Goal: Task Accomplishment & Management: Use online tool/utility

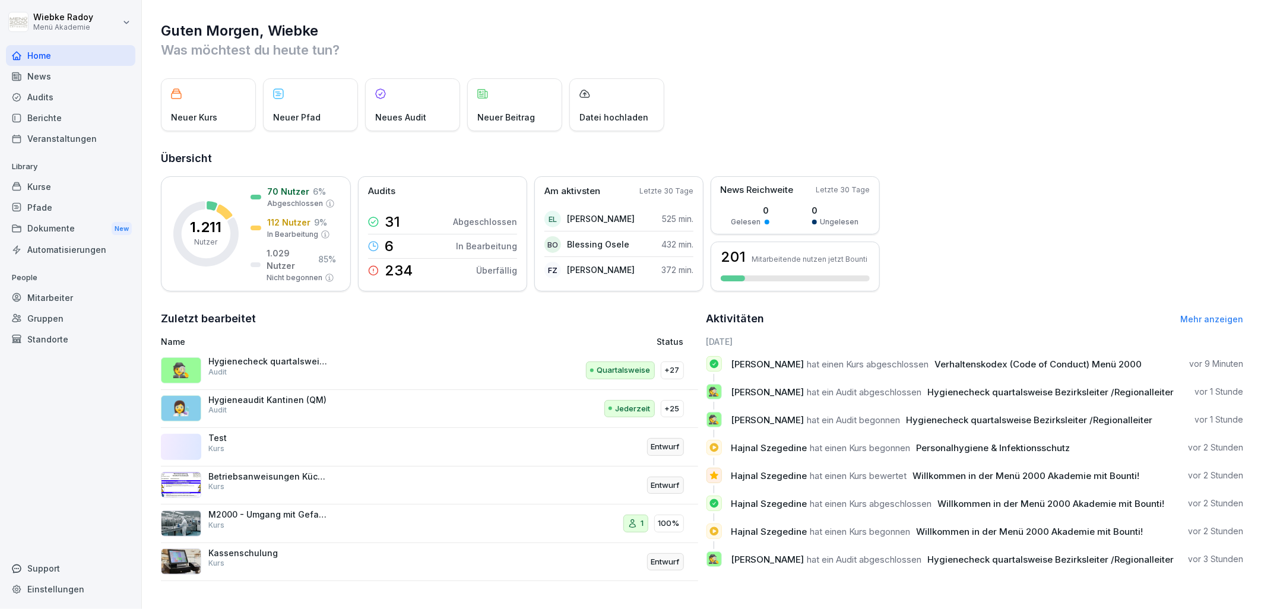
click at [321, 376] on div "Hygienecheck quartalsweise Bezirksleiter /Regionalleiter Audit" at bounding box center [267, 366] width 119 height 21
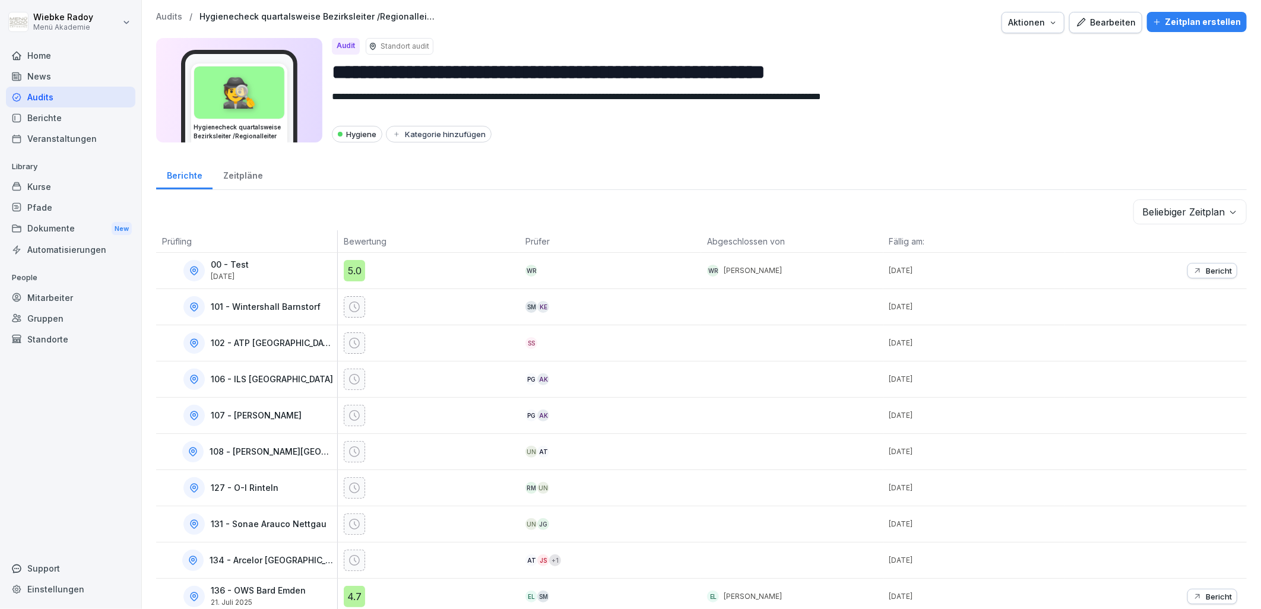
click at [1036, 27] on div "Aktionen" at bounding box center [1033, 22] width 50 height 13
click at [1093, 14] on button "Bearbeiten" at bounding box center [1105, 22] width 73 height 21
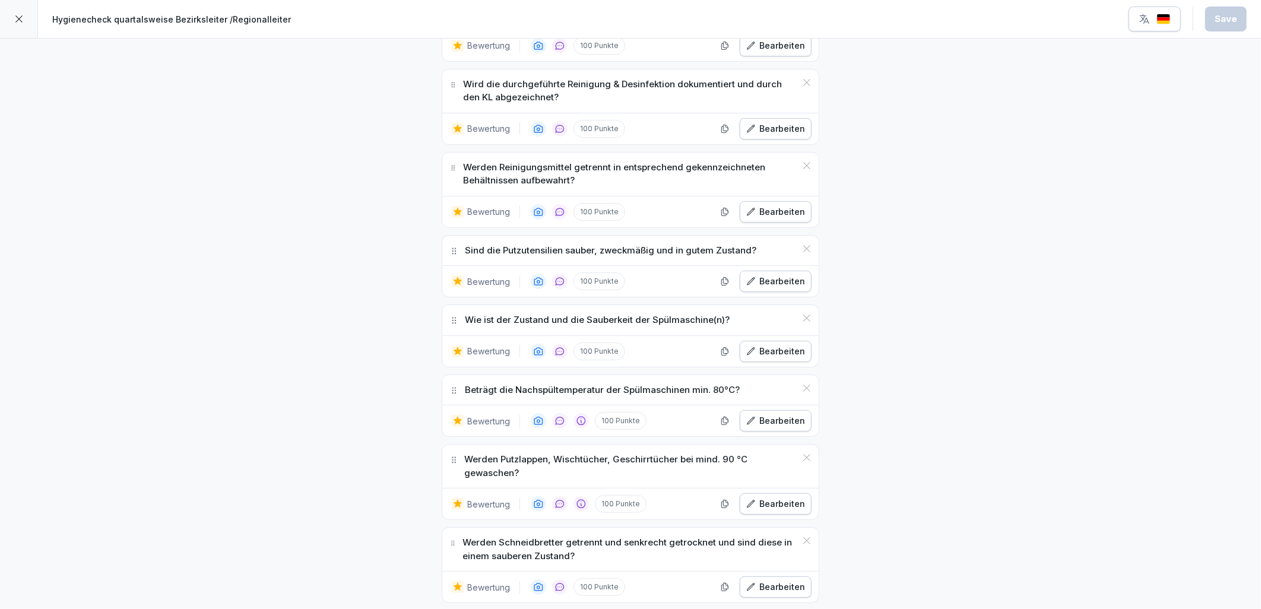
scroll to position [3978, 0]
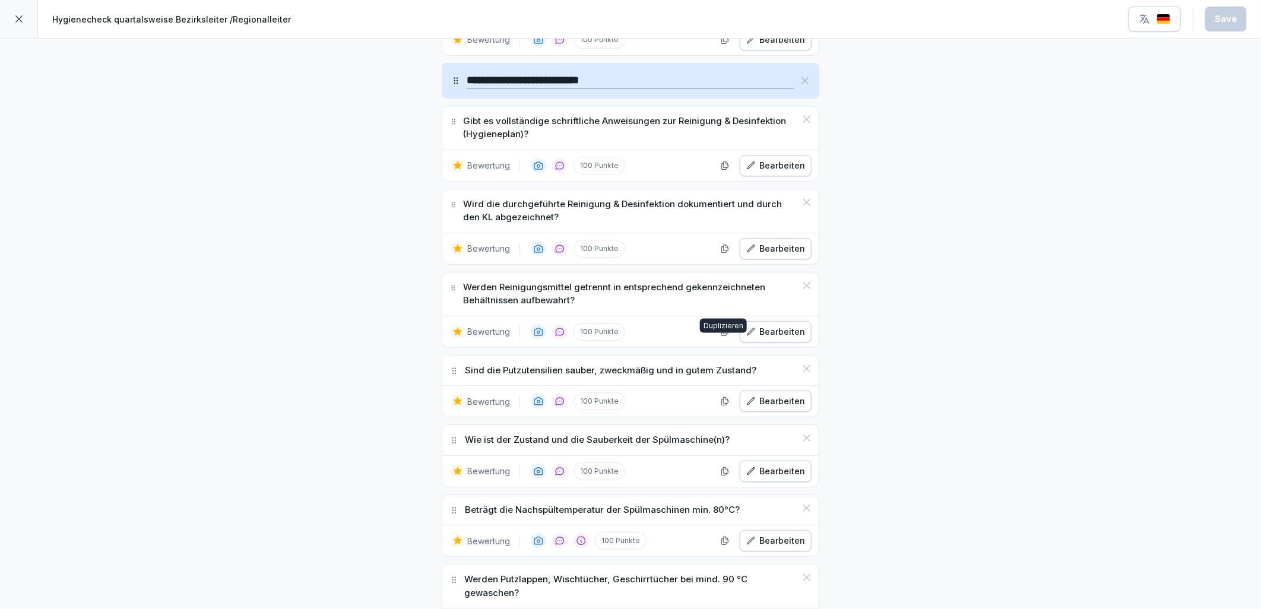
click at [725, 337] on icon "button" at bounding box center [724, 331] width 9 height 9
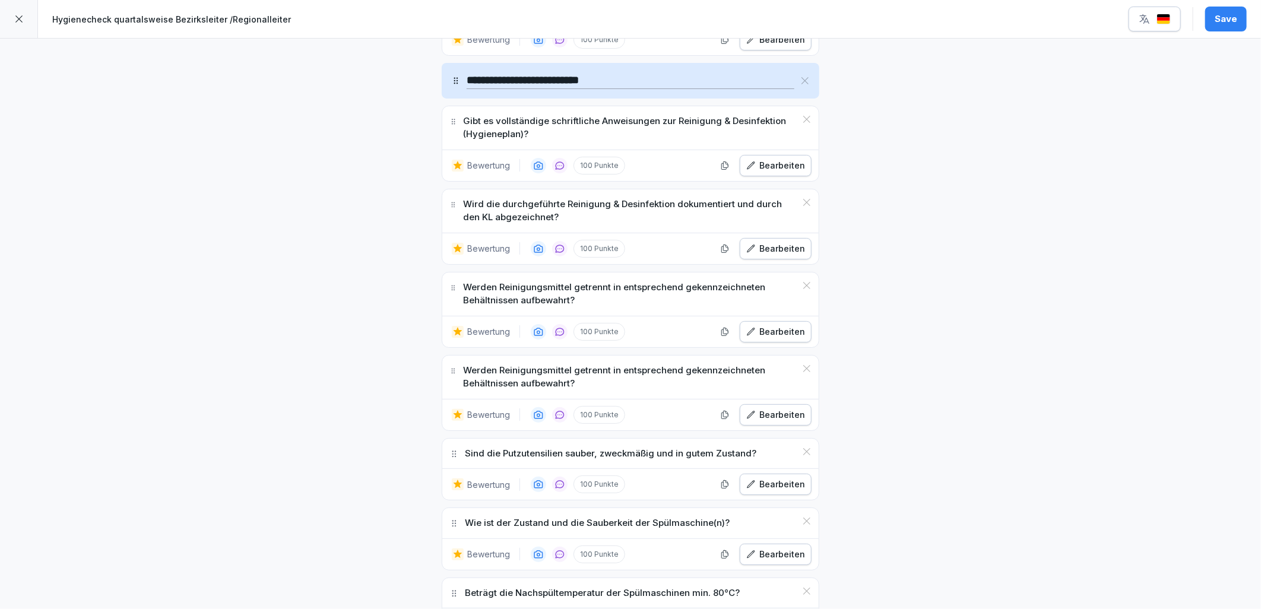
click at [764, 421] on div "Bearbeiten" at bounding box center [775, 414] width 59 height 13
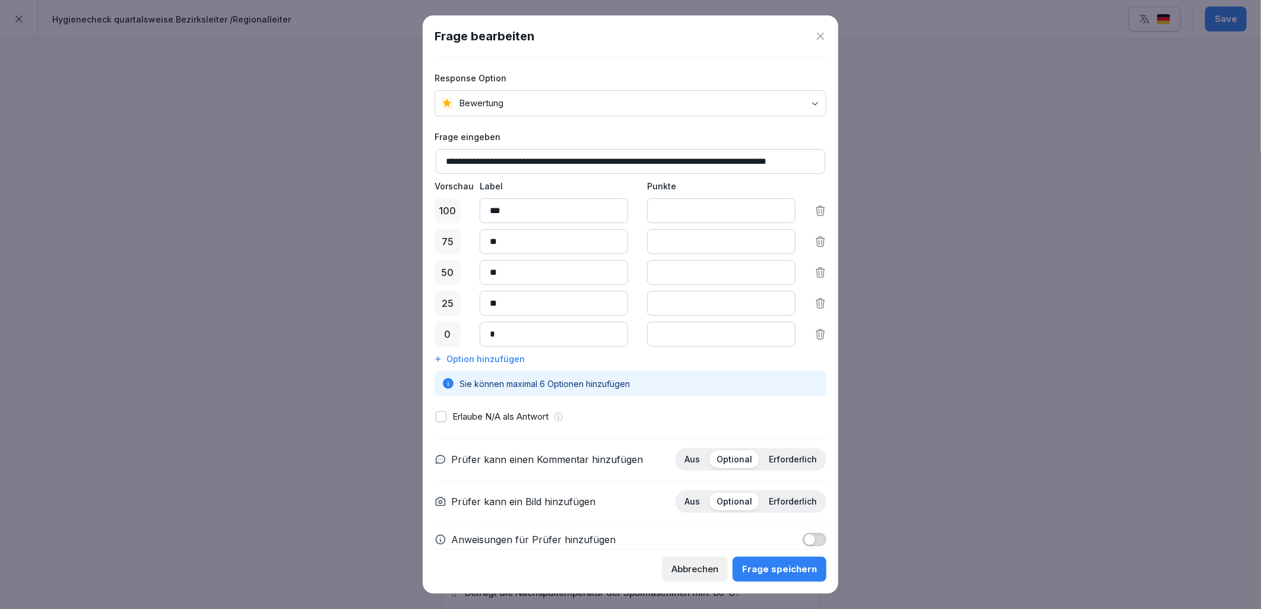
scroll to position [0, 45]
drag, startPoint x: 447, startPoint y: 160, endPoint x: 859, endPoint y: 151, distance: 412.6
click at [859, 151] on body "**********" at bounding box center [630, 304] width 1261 height 609
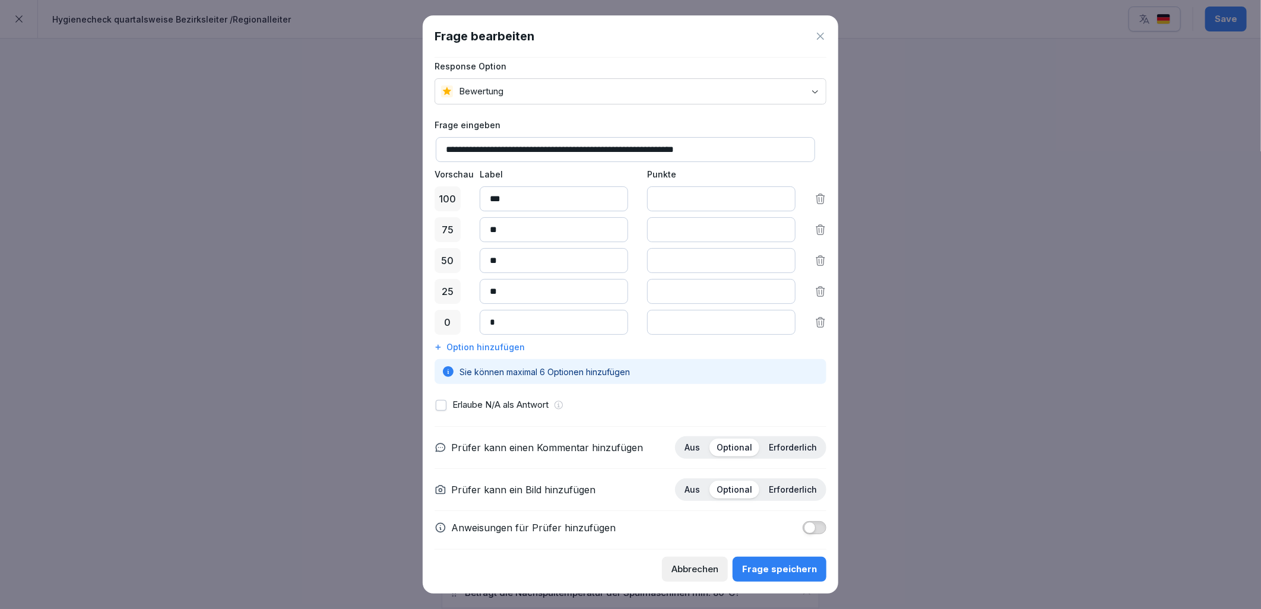
scroll to position [21, 0]
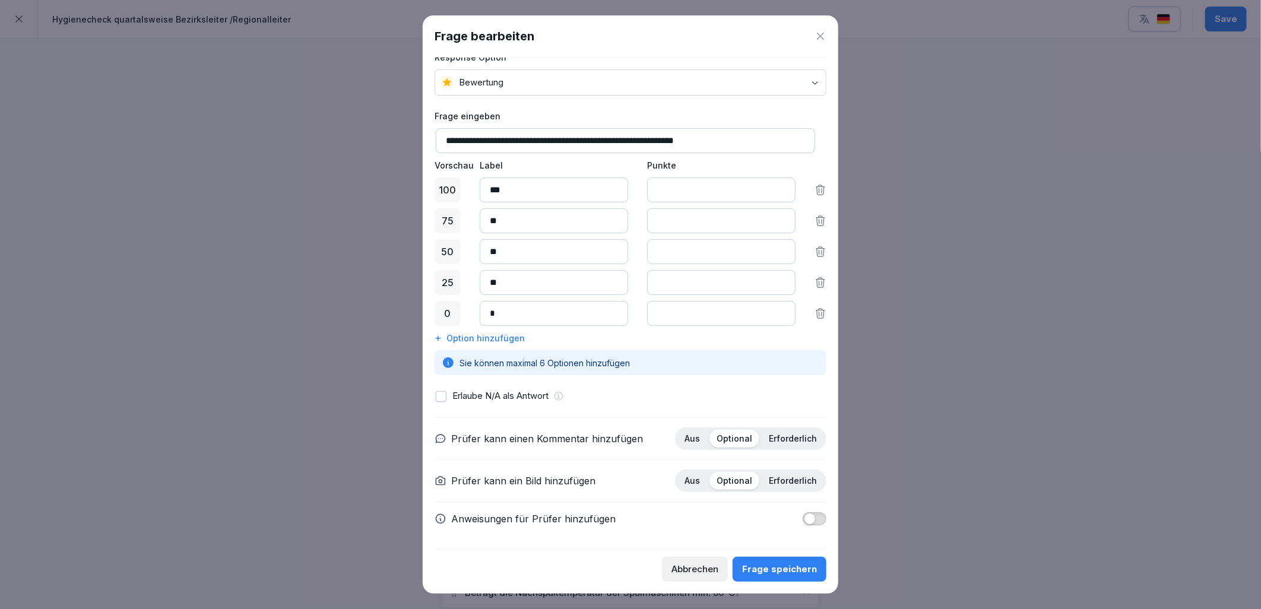
type input "**********"
click at [804, 519] on span "button" at bounding box center [810, 519] width 12 height 12
click at [576, 543] on textarea at bounding box center [630, 554] width 389 height 39
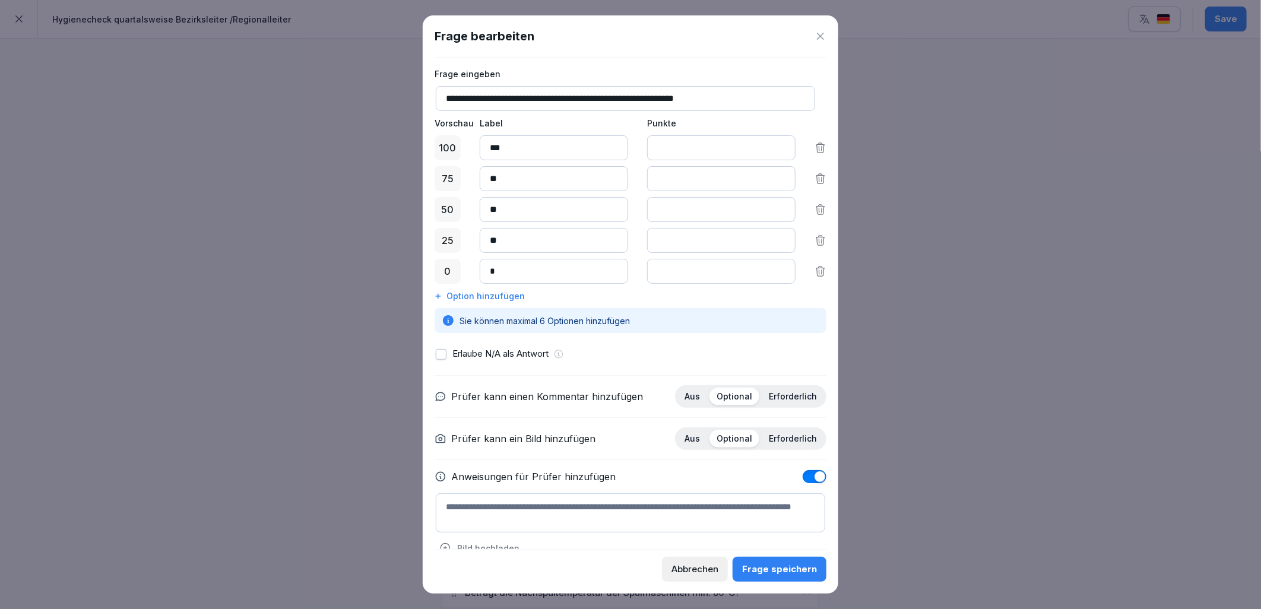
scroll to position [86, 0]
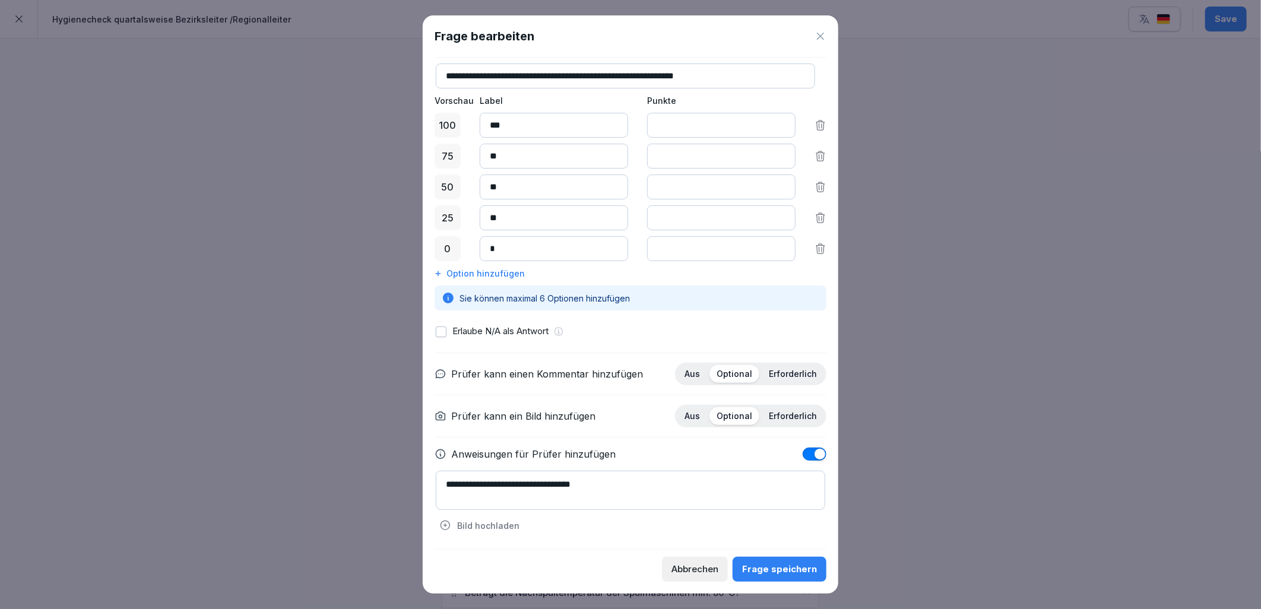
click at [656, 491] on textarea "**********" at bounding box center [630, 490] width 389 height 39
click at [716, 484] on textarea "**********" at bounding box center [630, 490] width 389 height 39
click at [464, 496] on textarea "**********" at bounding box center [630, 490] width 389 height 39
click at [576, 496] on textarea "**********" at bounding box center [630, 490] width 389 height 39
type textarea "**********"
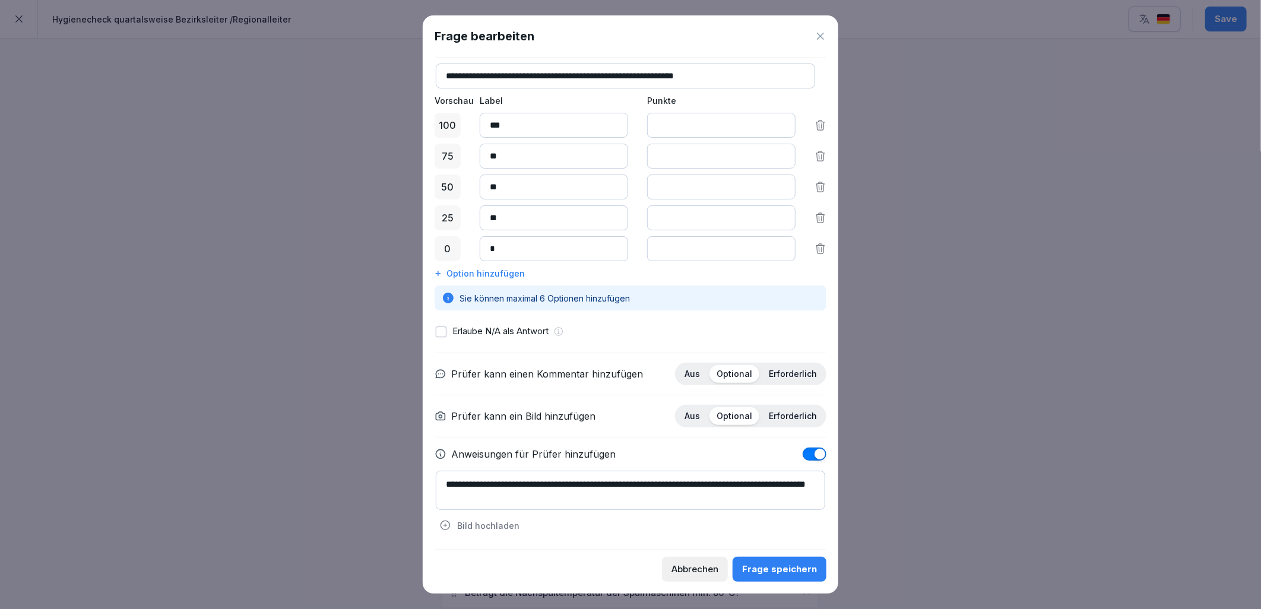
click at [810, 573] on div "Frage speichern" at bounding box center [779, 569] width 75 height 13
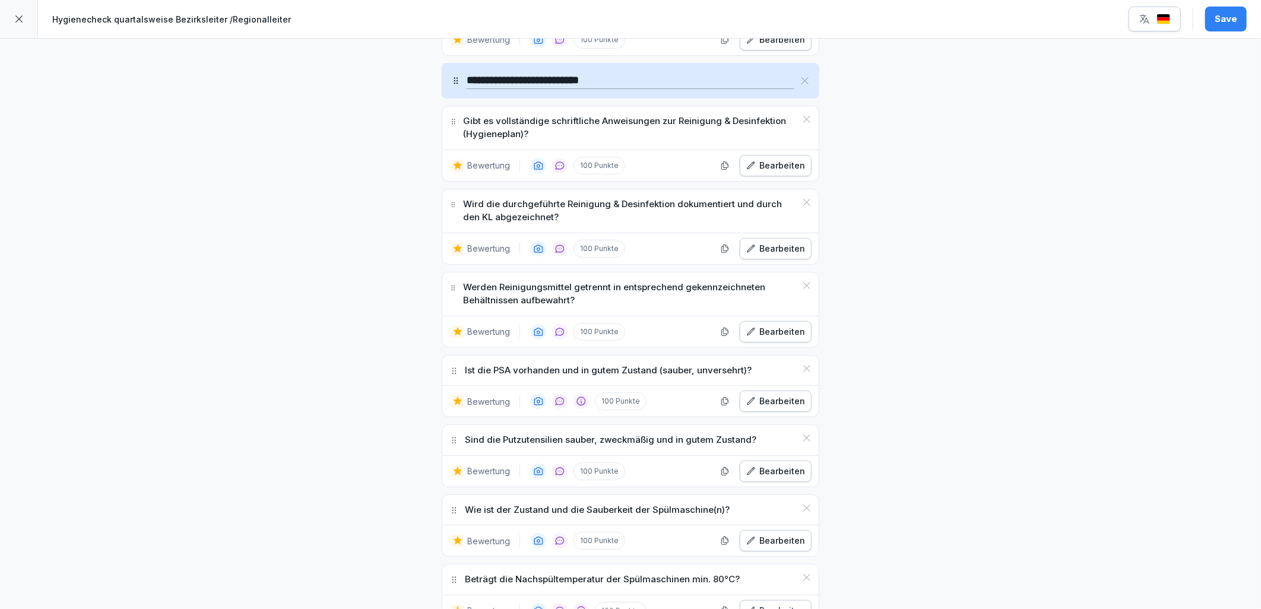
click at [1237, 13] on div "Save" at bounding box center [1225, 18] width 23 height 13
click at [26, 26] on div at bounding box center [19, 19] width 38 height 38
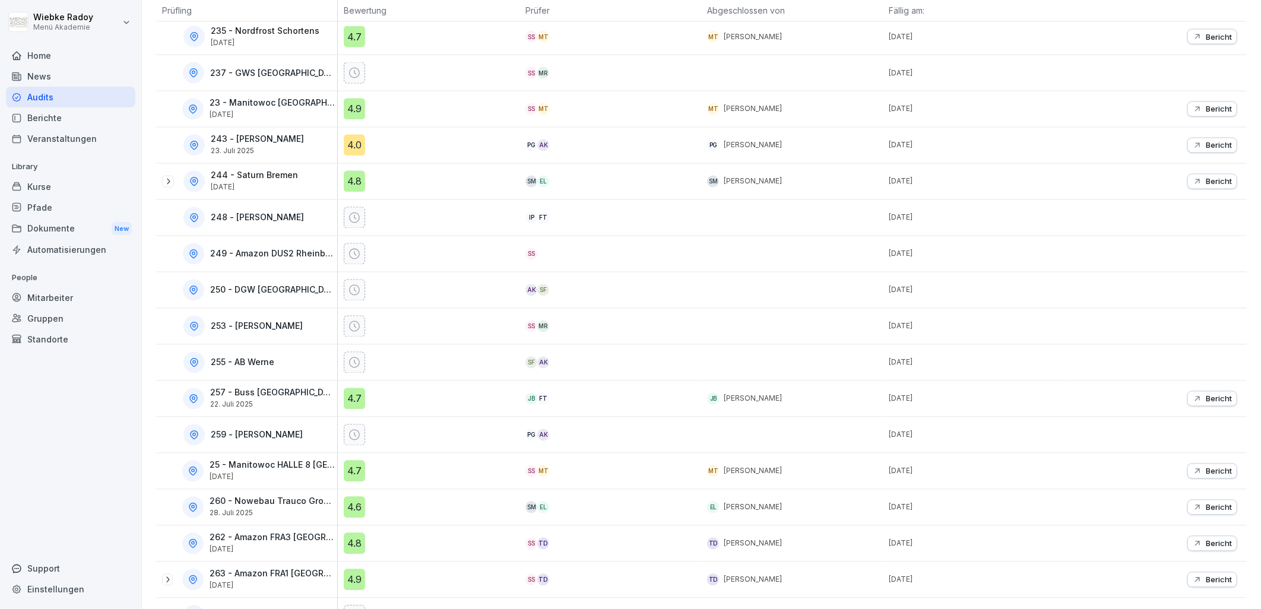
scroll to position [1319, 0]
click at [167, 186] on icon at bounding box center [167, 182] width 9 height 9
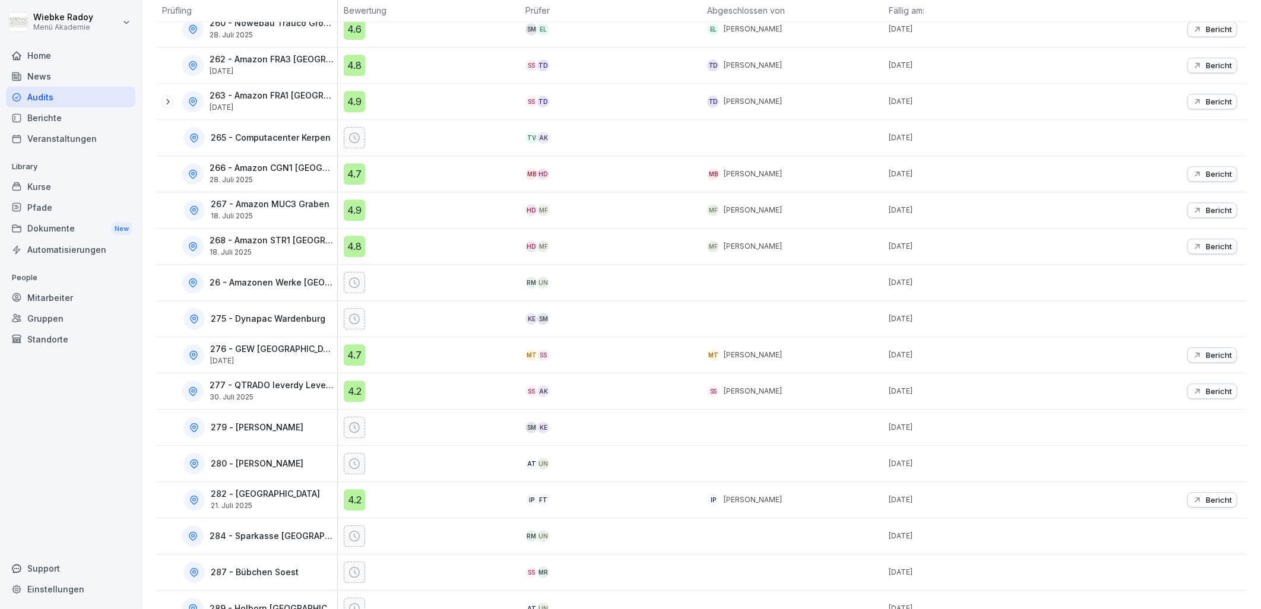
scroll to position [1846, 0]
click at [169, 104] on icon at bounding box center [167, 102] width 3 height 6
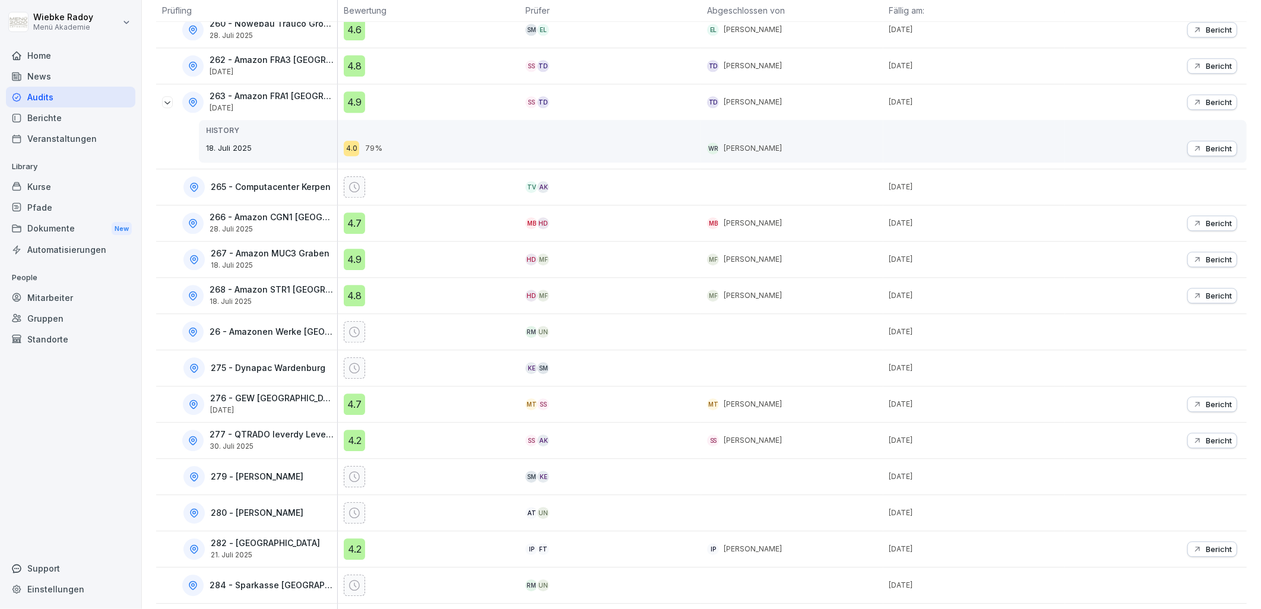
click at [1187, 156] on button "Bericht" at bounding box center [1212, 148] width 50 height 15
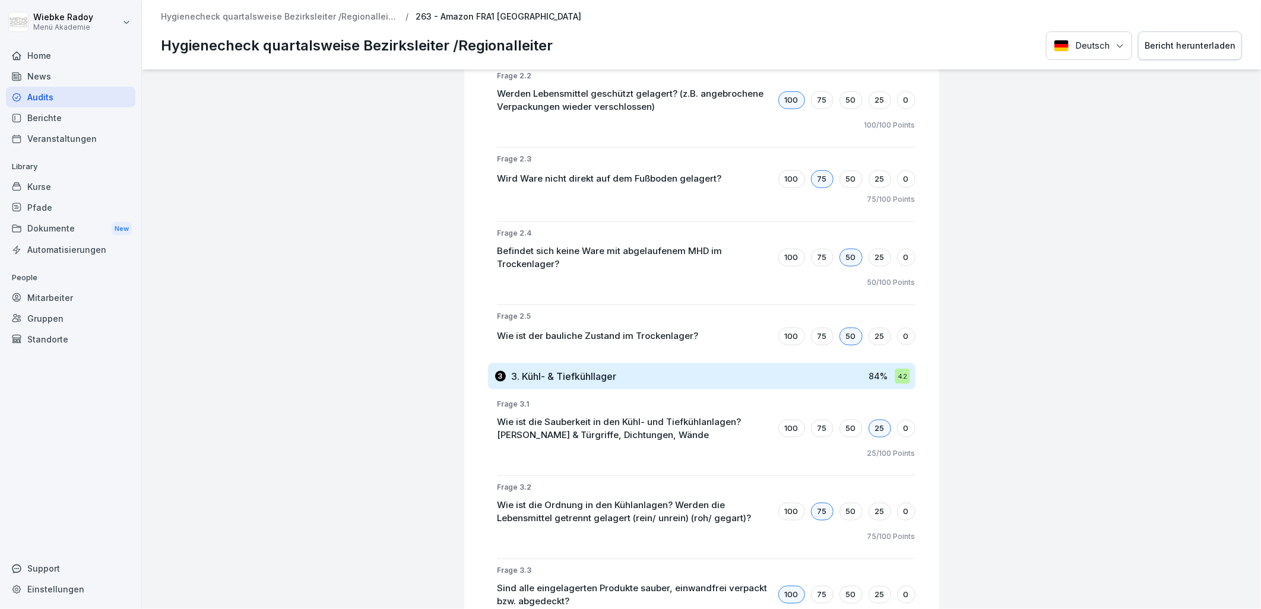
scroll to position [791, 0]
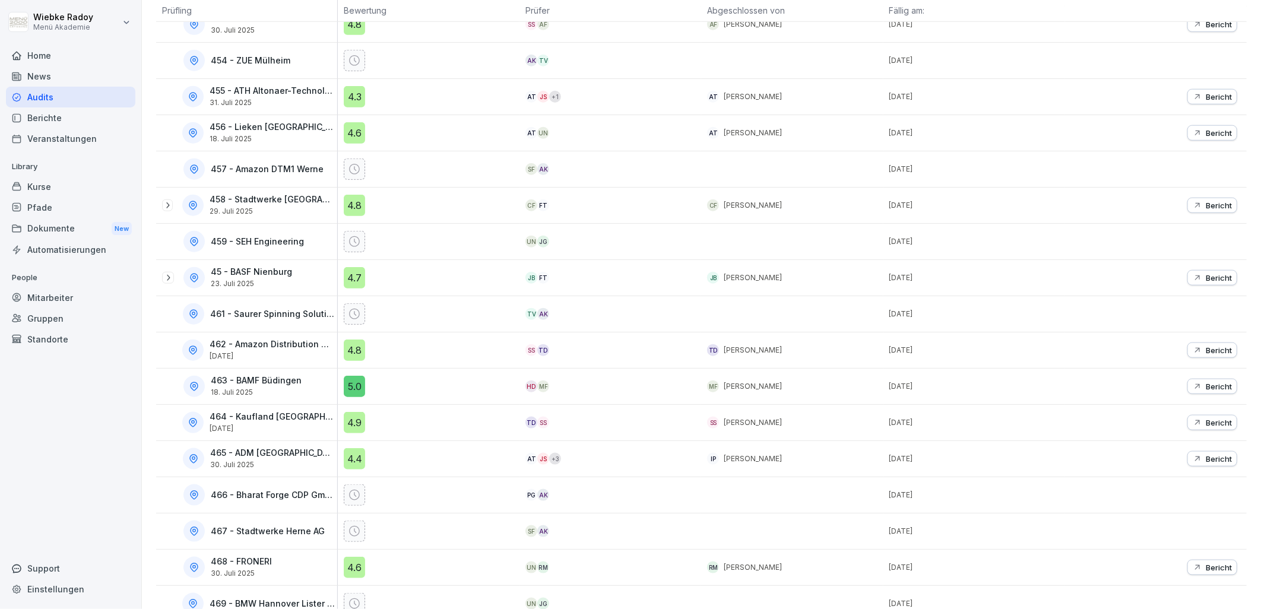
scroll to position [6265, 0]
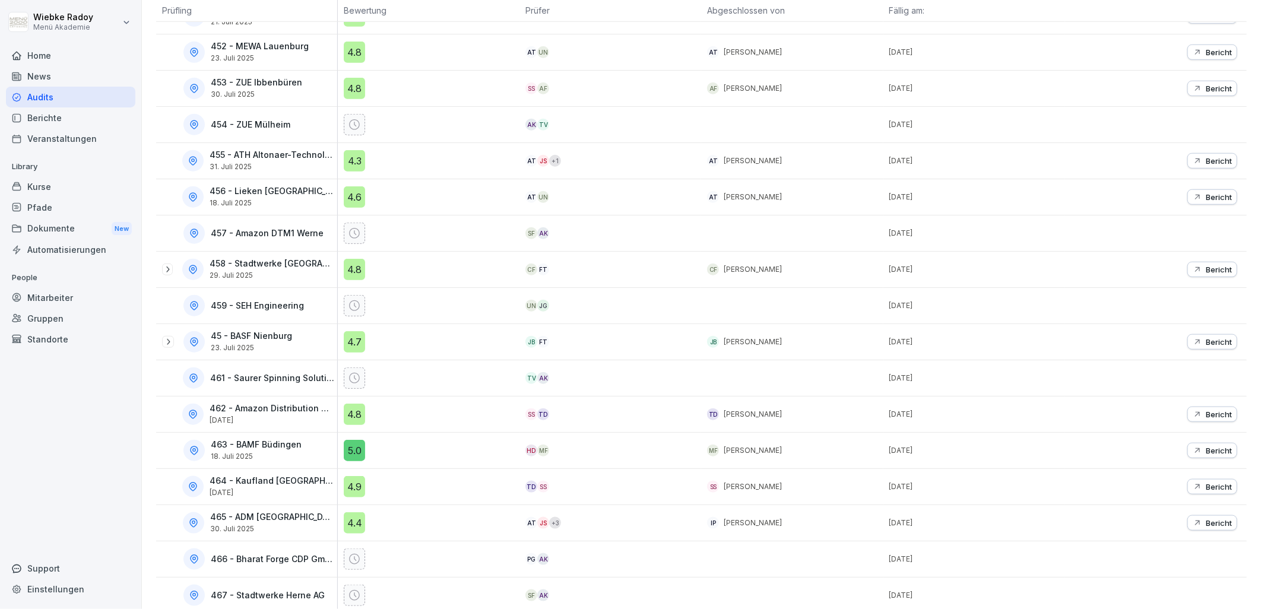
click at [164, 274] on icon at bounding box center [167, 269] width 9 height 9
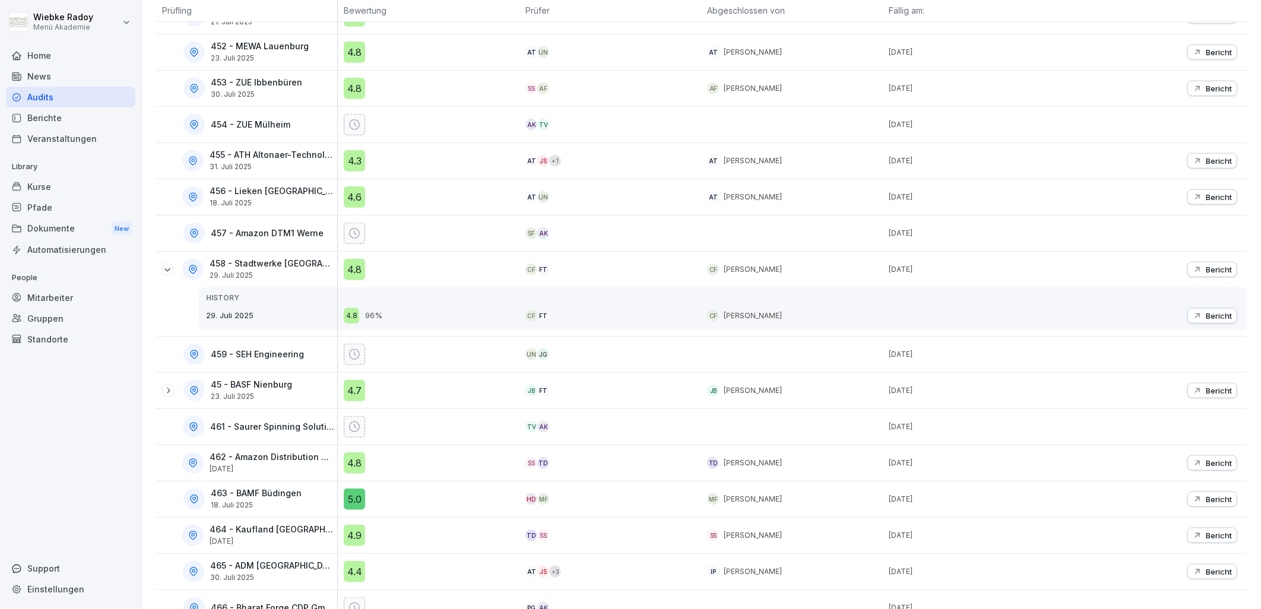
click at [164, 274] on icon at bounding box center [167, 269] width 9 height 9
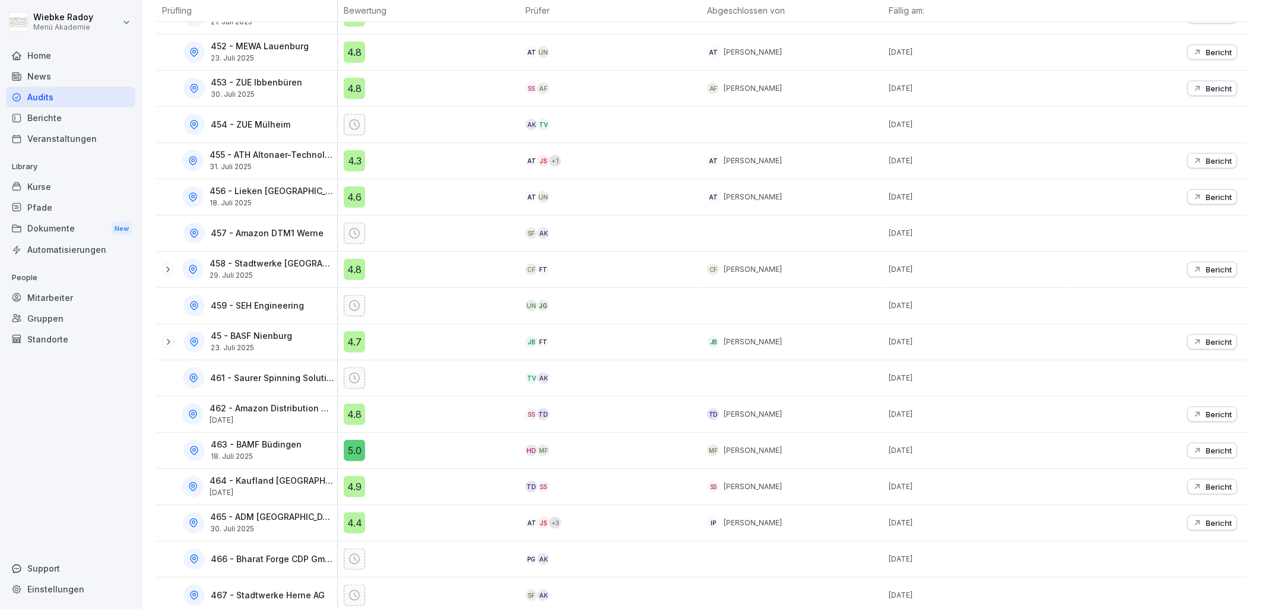
click at [167, 275] on div at bounding box center [167, 270] width 11 height 12
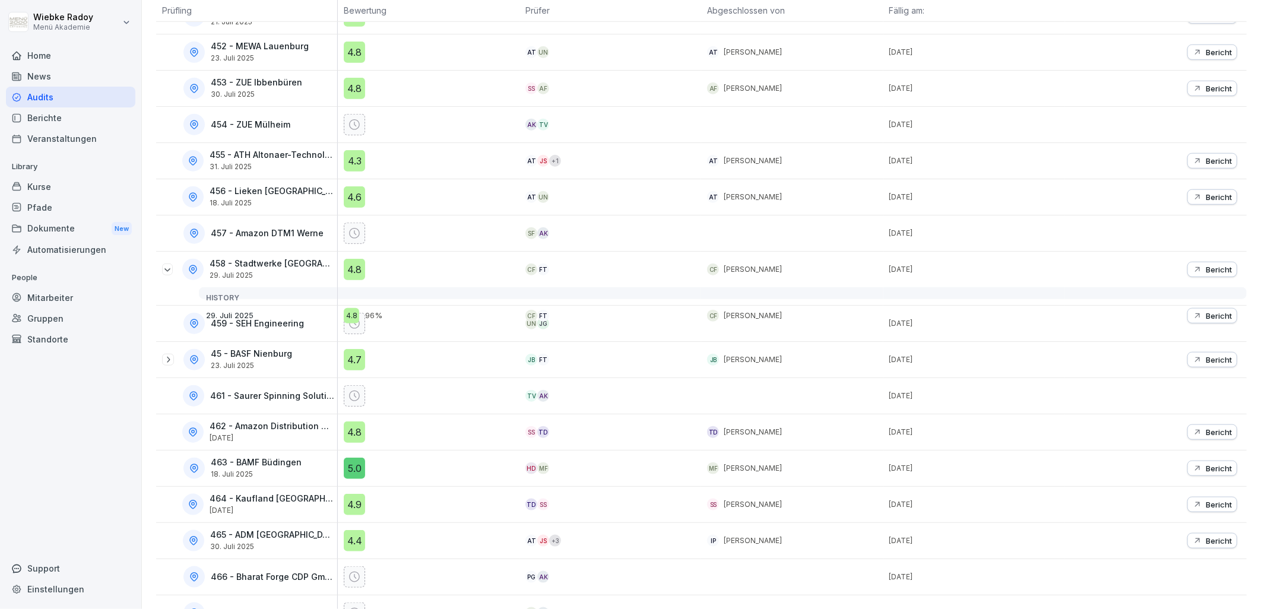
click at [169, 271] on icon at bounding box center [167, 269] width 6 height 3
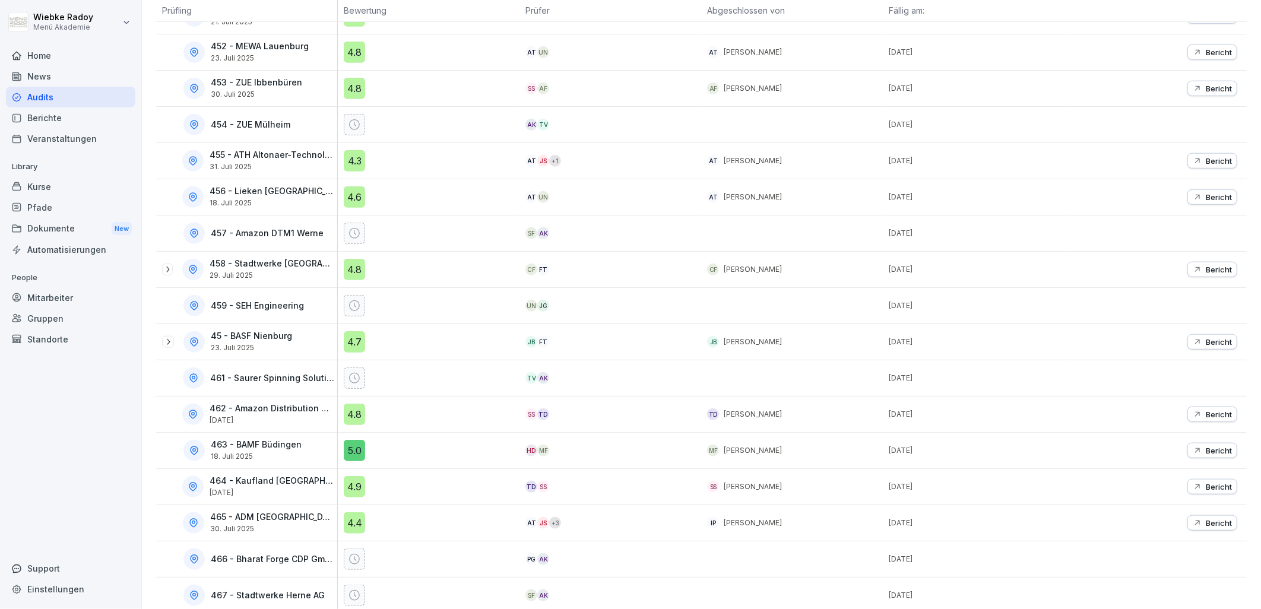
click at [167, 347] on icon at bounding box center [167, 341] width 9 height 9
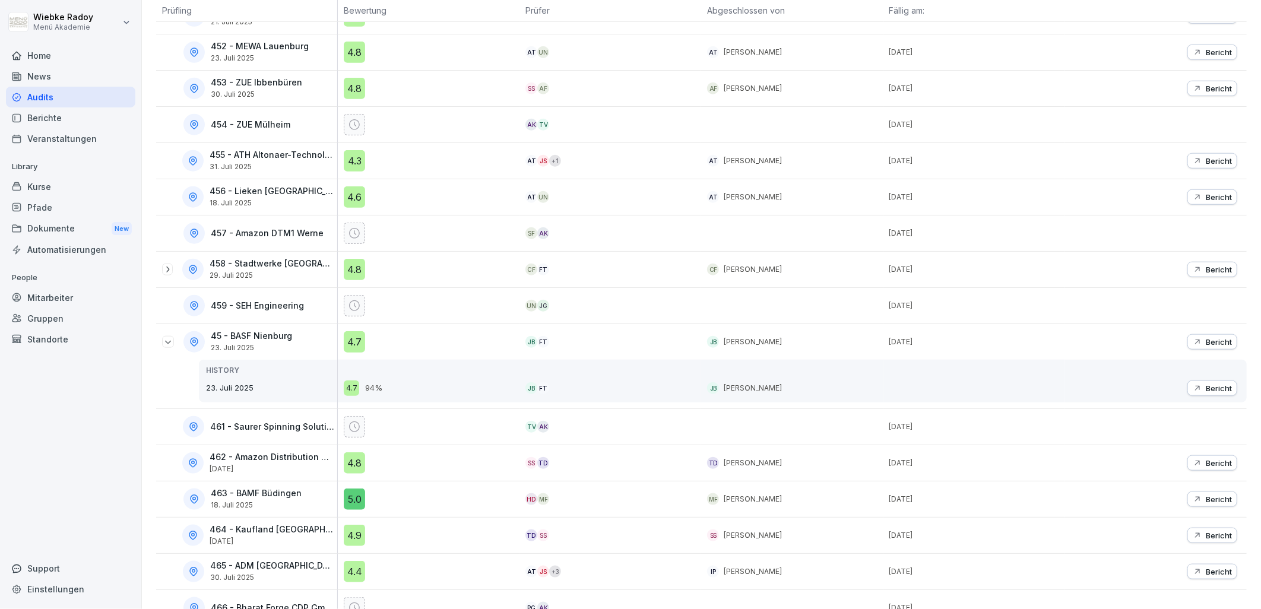
click at [167, 347] on icon at bounding box center [167, 341] width 9 height 9
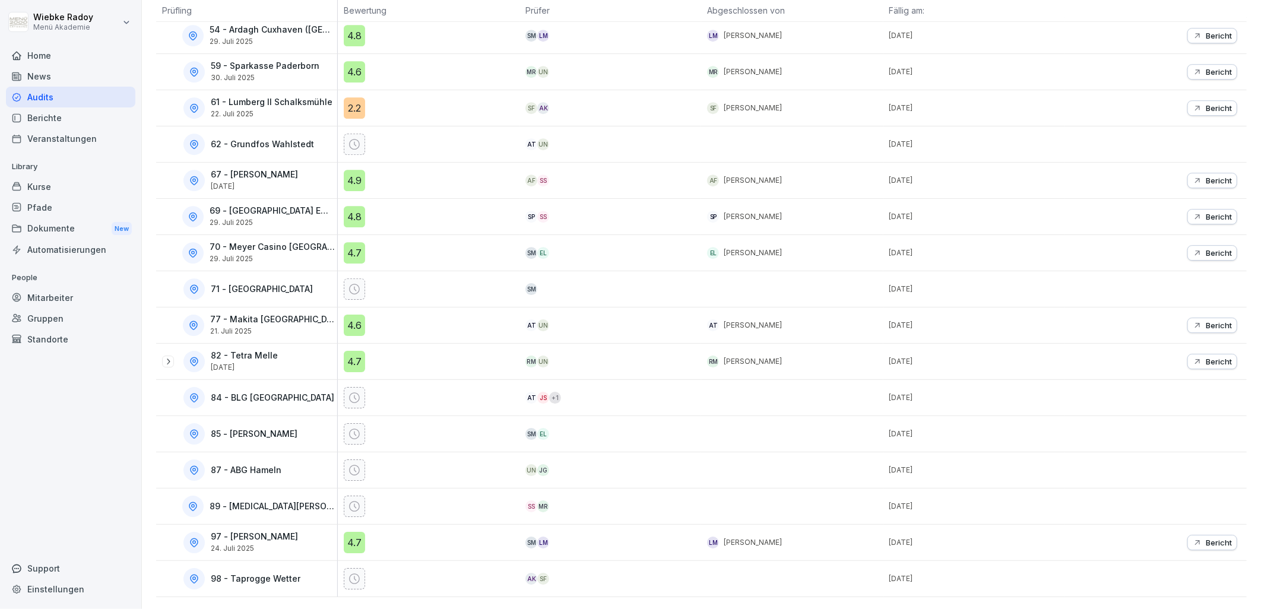
scroll to position [7898, 0]
click at [167, 357] on icon at bounding box center [167, 361] width 9 height 9
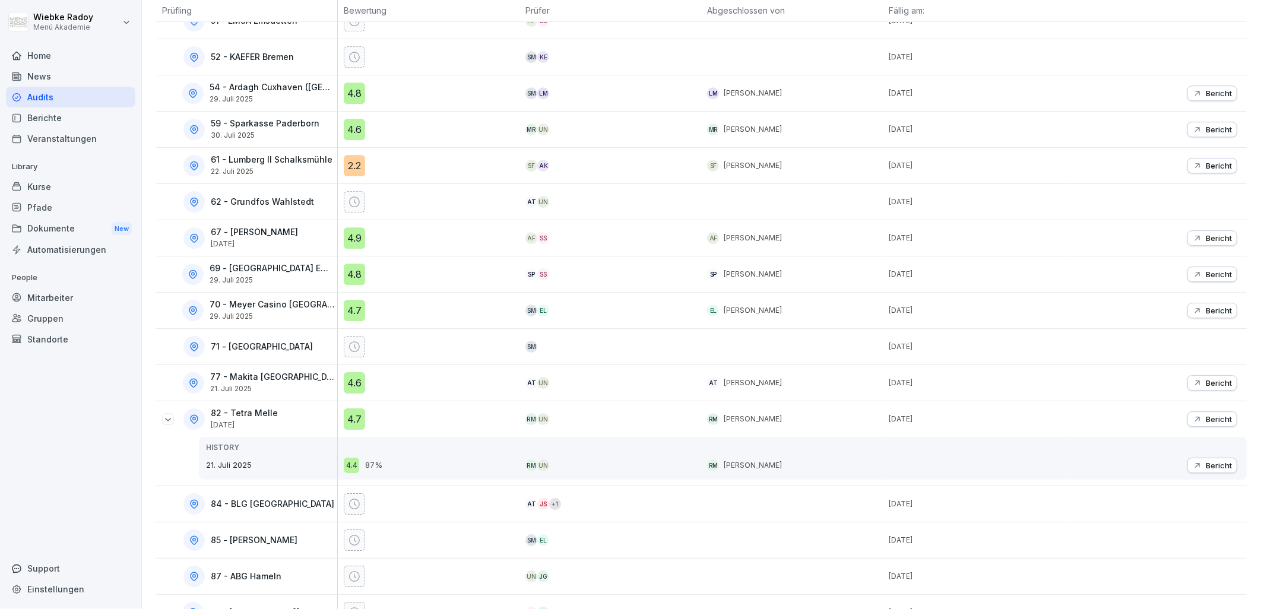
scroll to position [7815, 0]
click at [73, 227] on div "Dokumente New" at bounding box center [70, 229] width 129 height 22
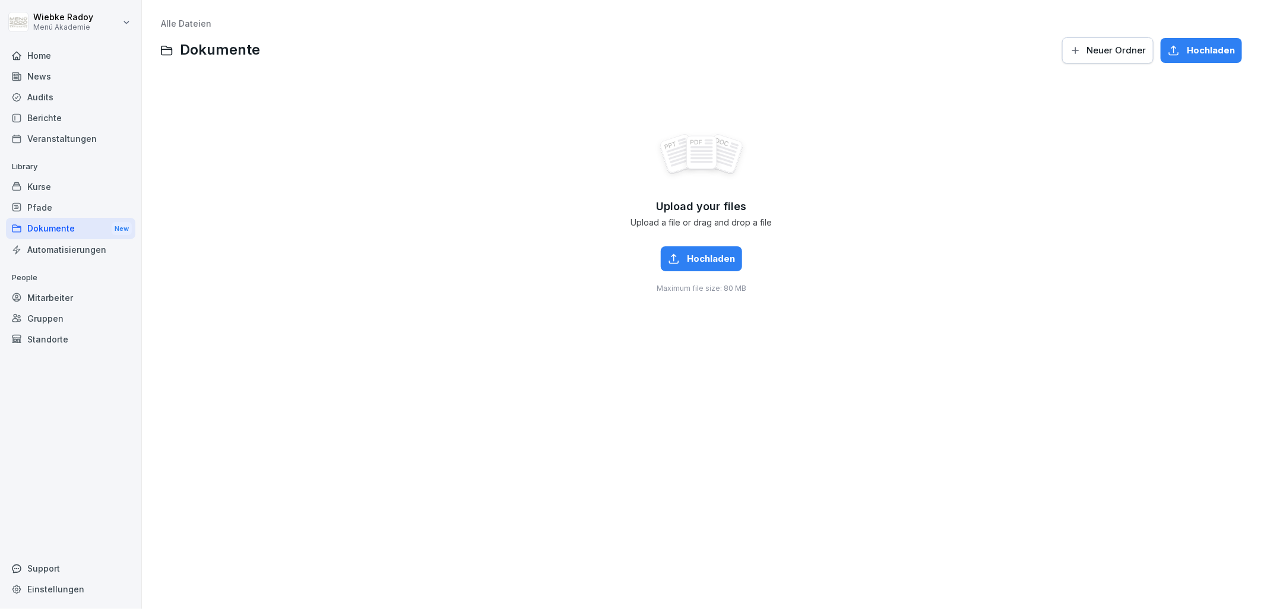
click at [82, 248] on div "Automatisierungen" at bounding box center [70, 249] width 129 height 21
